Goal: Task Accomplishment & Management: Manage account settings

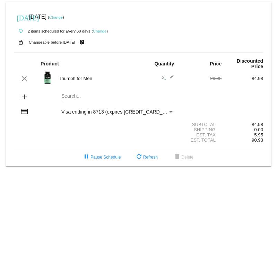
click at [63, 15] on link "Change" at bounding box center [56, 17] width 14 height 4
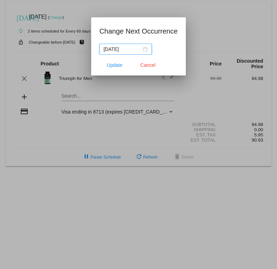
click at [135, 48] on input "[DATE]" at bounding box center [123, 49] width 38 height 8
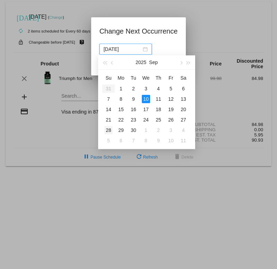
click at [110, 128] on div "28" at bounding box center [108, 130] width 8 height 8
type input "[DATE]"
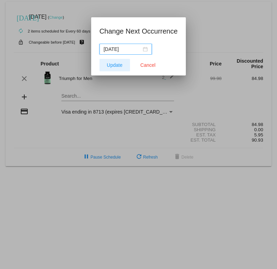
click at [122, 64] on button "Update" at bounding box center [114, 65] width 30 height 12
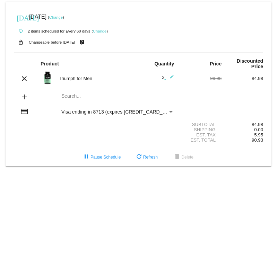
click at [132, 113] on span "Visa ending in 8713 (expires [CREDIT_CARD_DATA])" at bounding box center [119, 112] width 116 height 6
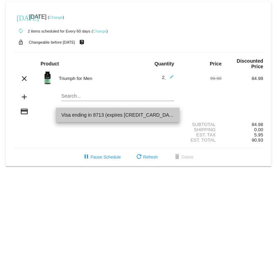
click at [121, 114] on span "Visa ending in 8713 (expires [CREDIT_CARD_DATA])" at bounding box center [117, 115] width 113 height 15
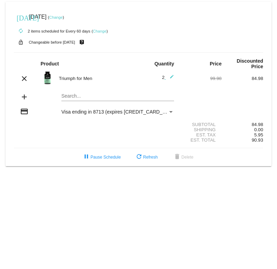
click at [117, 112] on span "Visa ending in 8713 (expires [CREDIT_CARD_DATA])" at bounding box center [119, 112] width 116 height 6
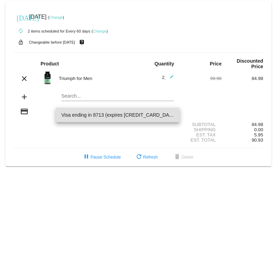
click at [115, 112] on span "Visa ending in 8713 (expires [CREDIT_CARD_DATA])" at bounding box center [117, 115] width 113 height 15
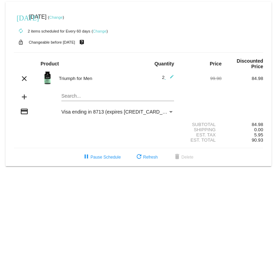
click at [26, 115] on mat-icon "credit_card" at bounding box center [24, 111] width 8 height 8
click at [139, 115] on div "Visa ending in 8713 (expires [CREDIT_CARD_DATA])" at bounding box center [114, 112] width 106 height 6
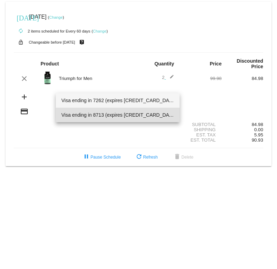
click at [151, 102] on span "Visa ending in 7262 (expires 04/30)" at bounding box center [117, 100] width 113 height 15
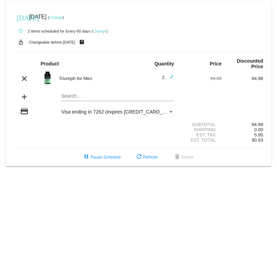
click at [136, 206] on body "today Sep 28 2025 ( Change ) autorenew 2 items scheduled for Every 60 days ( Ch…" at bounding box center [138, 134] width 277 height 269
